Goal: Information Seeking & Learning: Learn about a topic

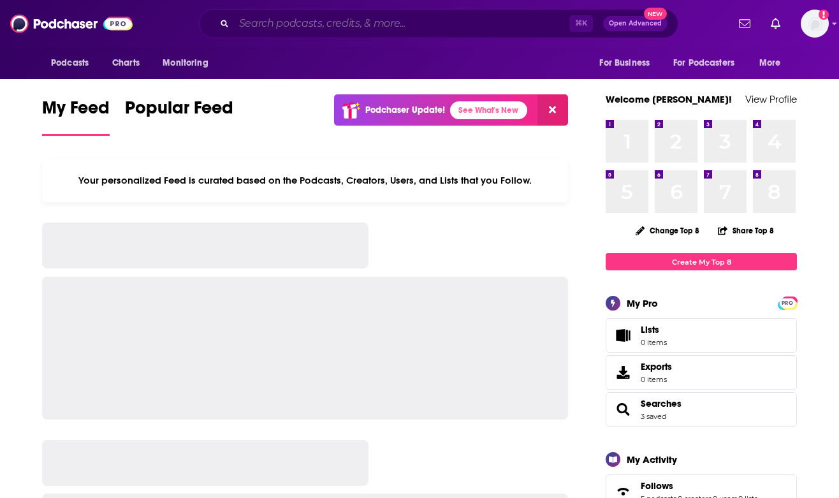
click at [364, 33] on input "Search podcasts, credits, & more..." at bounding box center [402, 23] width 336 height 20
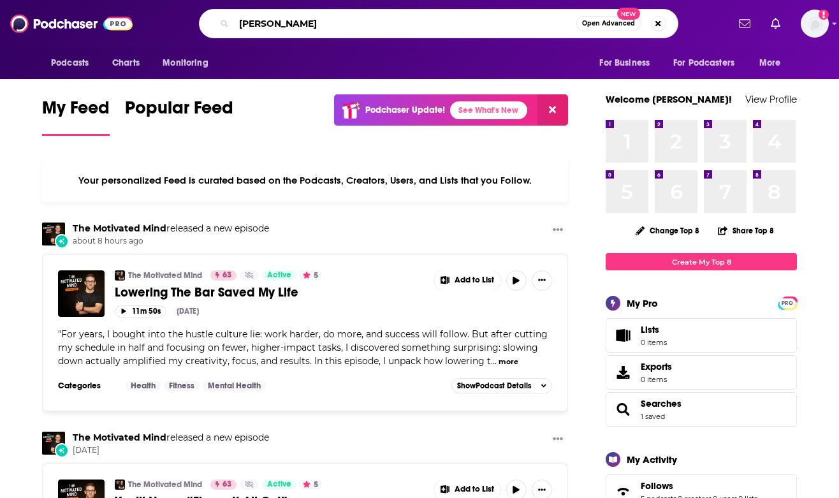
type input "[PERSON_NAME]"
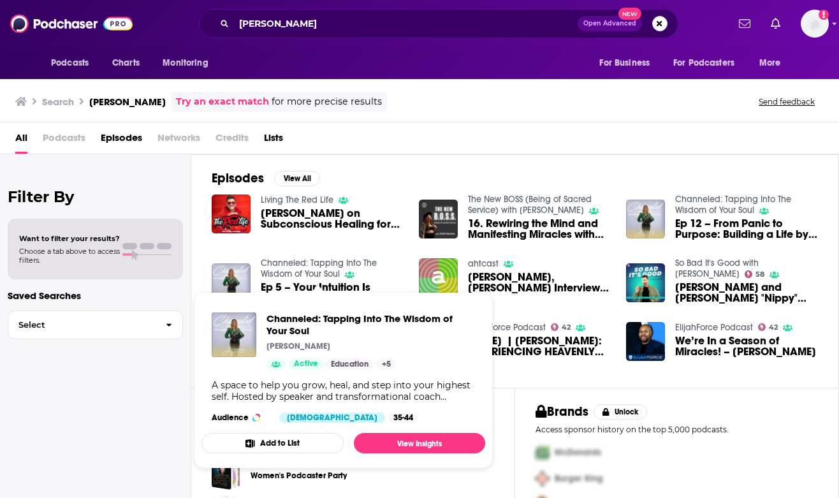
click at [264, 262] on link "Channeled: Tapping Into The Wisdom of Your Soul" at bounding box center [319, 269] width 116 height 22
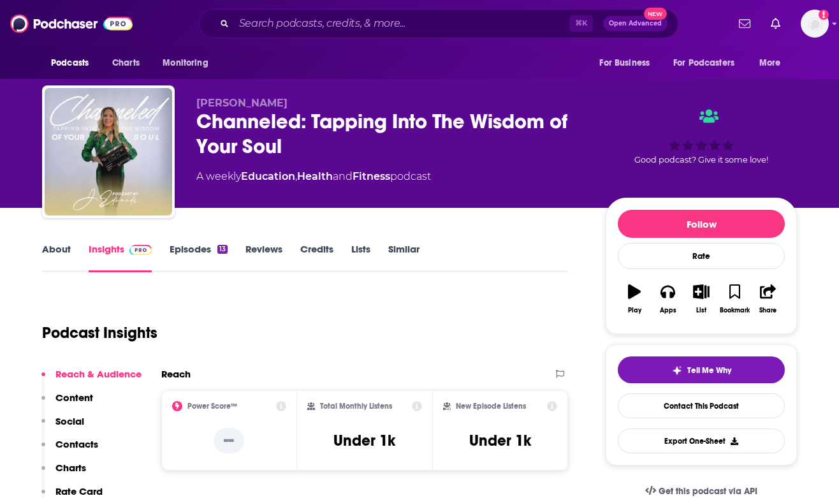
click at [59, 253] on link "About" at bounding box center [56, 257] width 29 height 29
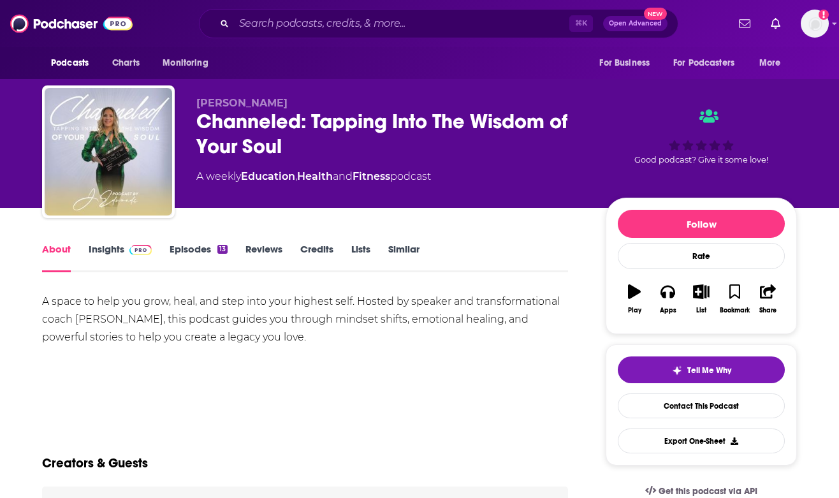
click at [186, 253] on link "Episodes 13" at bounding box center [199, 257] width 58 height 29
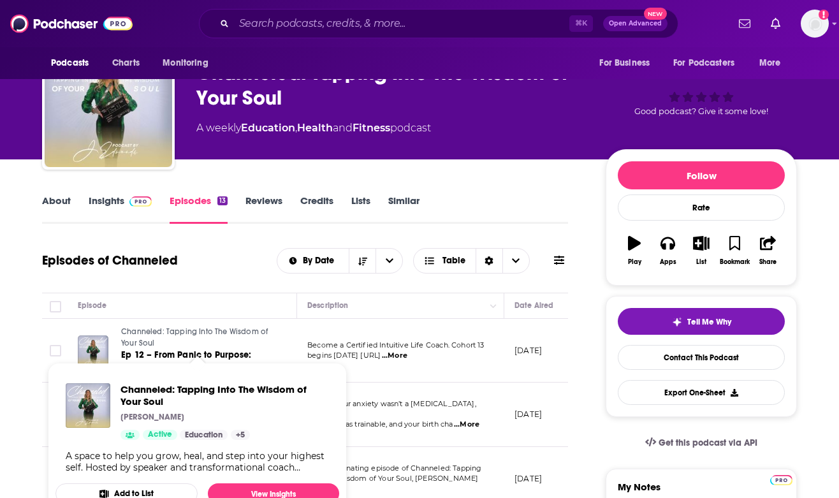
scroll to position [61, 0]
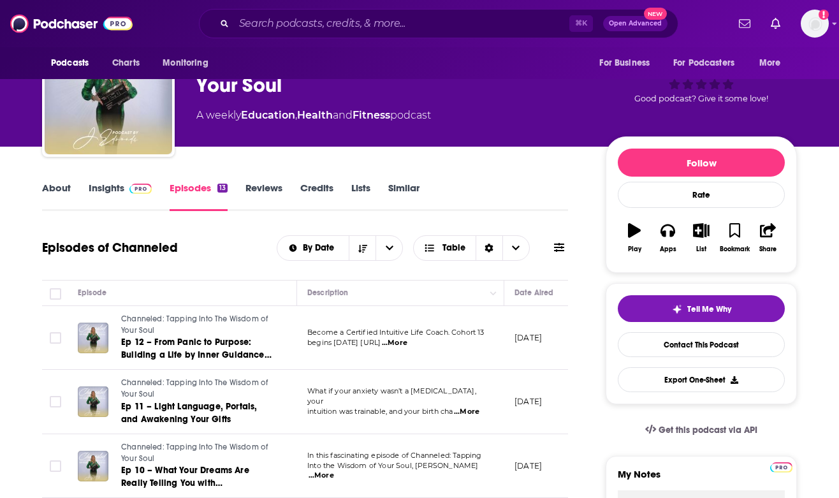
click at [54, 196] on link "About" at bounding box center [56, 196] width 29 height 29
